Goal: Task Accomplishment & Management: Use online tool/utility

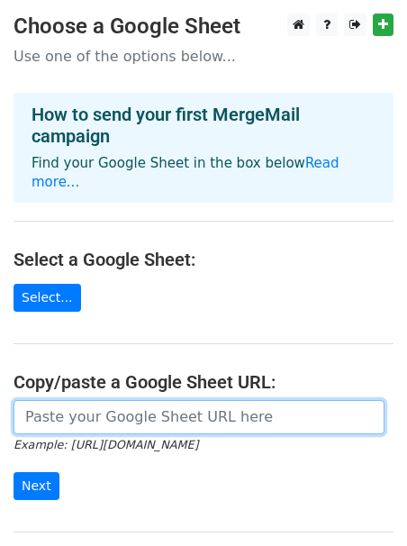
click at [93, 402] on input "url" at bounding box center [199, 417] width 371 height 34
paste input "https://docs.google.com/spreadsheets/d/1l-kBegZV0gcYgprQq8Ws_ceW44zH43PY1RG1RLG…"
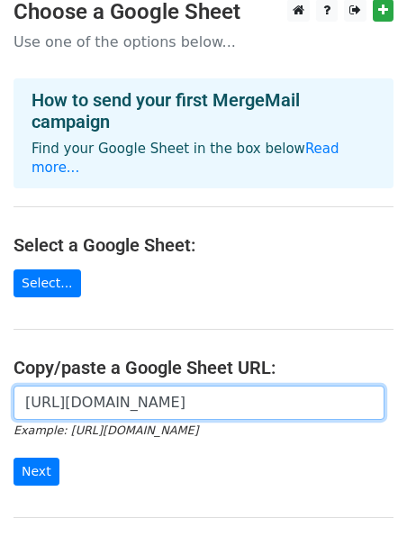
scroll to position [26, 0]
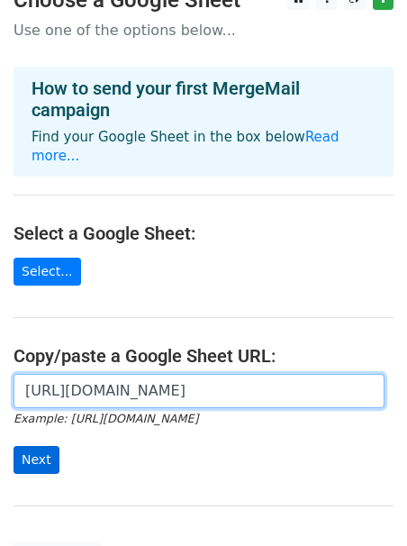
type input "https://docs.google.com/spreadsheets/d/1l-kBegZV0gcYgprQq8Ws_ceW44zH43PY1RG1RLG…"
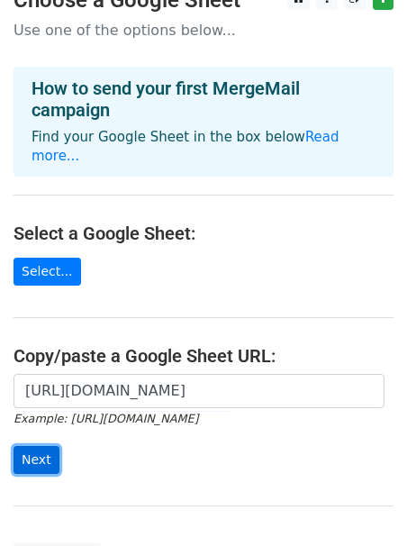
click at [26, 446] on input "Next" at bounding box center [37, 460] width 46 height 28
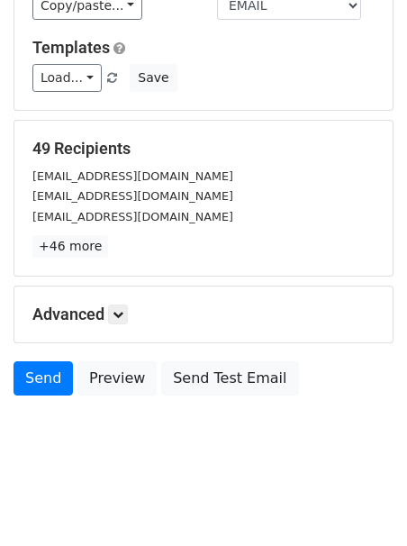
scroll to position [225, 0]
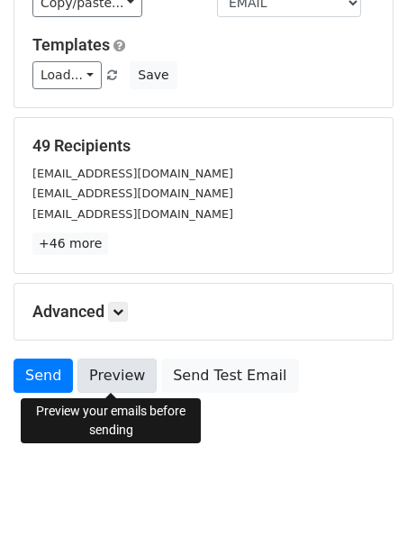
click at [98, 367] on link "Preview" at bounding box center [116, 375] width 79 height 34
click at [105, 371] on link "Preview" at bounding box center [116, 375] width 79 height 34
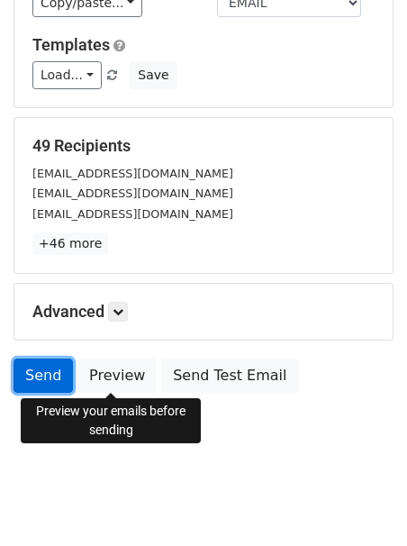
click at [39, 376] on link "Send" at bounding box center [43, 375] width 59 height 34
